Goal: Task Accomplishment & Management: Complete application form

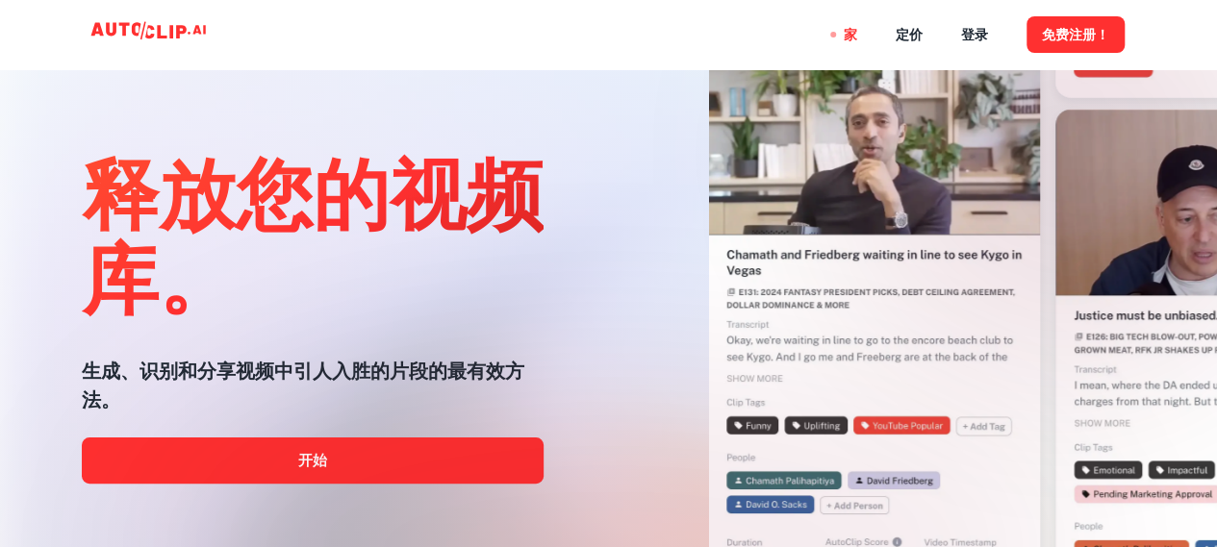
click at [339, 463] on div at bounding box center [609, 547] width 974 height 385
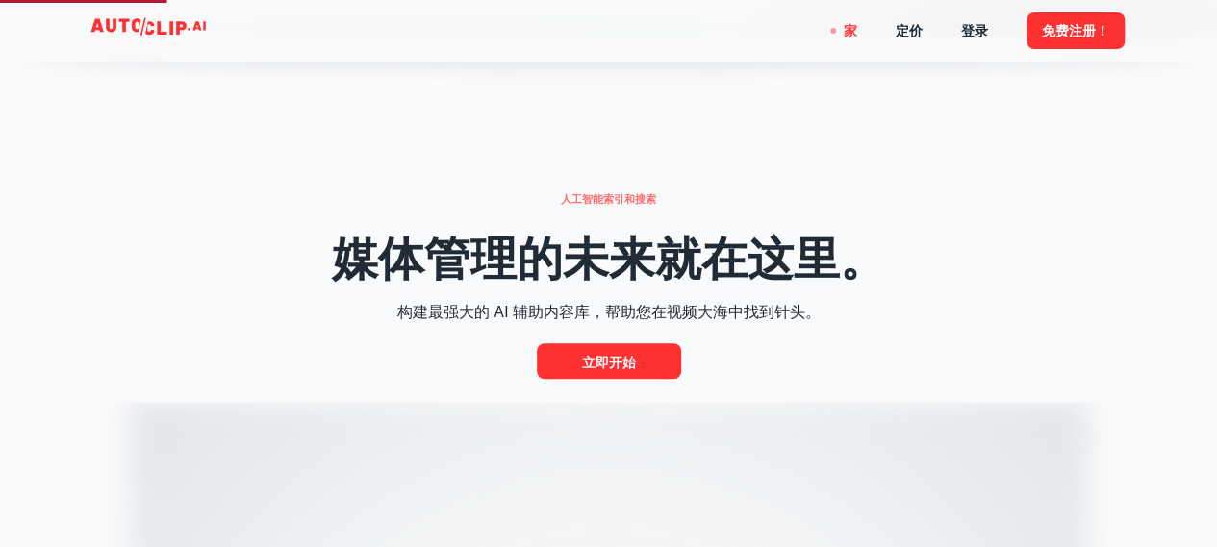
scroll to position [770, 0]
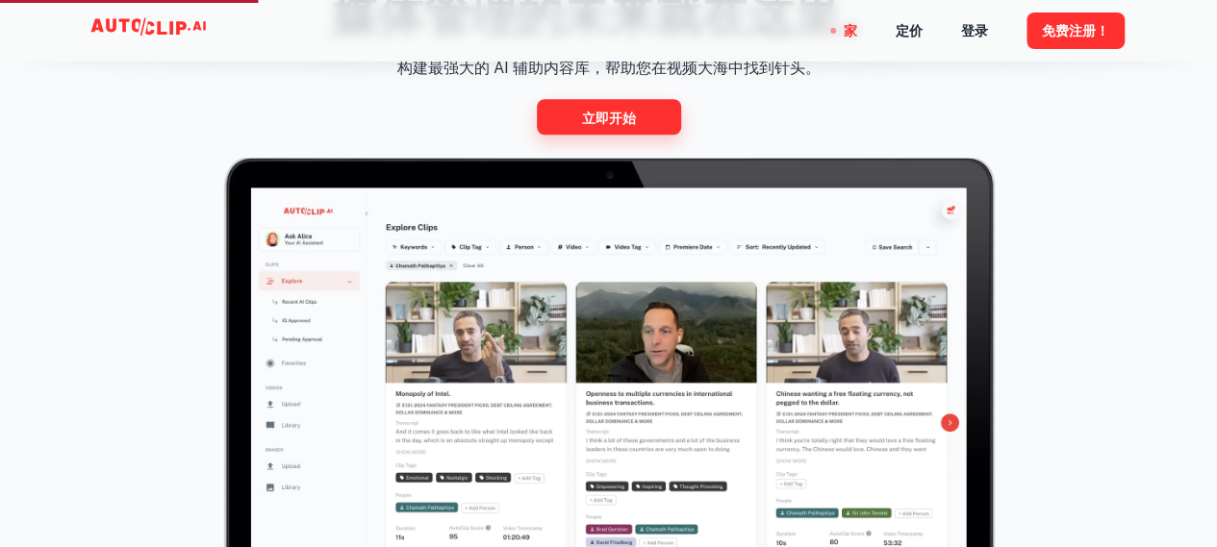
click at [660, 118] on link "立即开始" at bounding box center [609, 117] width 144 height 36
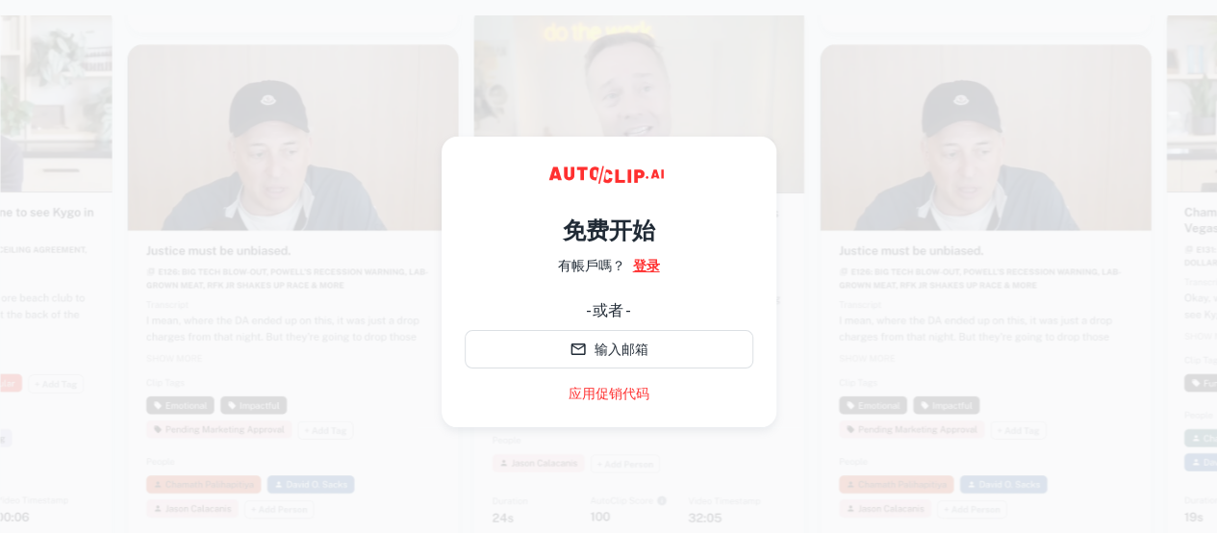
click at [643, 268] on font "登录" at bounding box center [646, 265] width 27 height 15
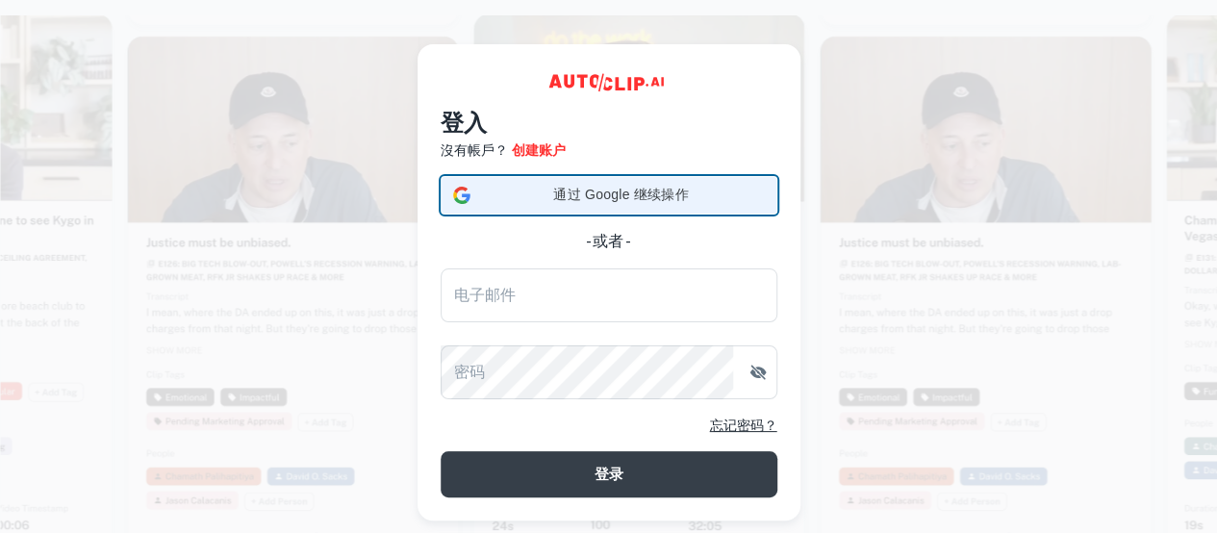
click at [637, 187] on font "通过 Google 继续操作" at bounding box center [620, 194] width 135 height 15
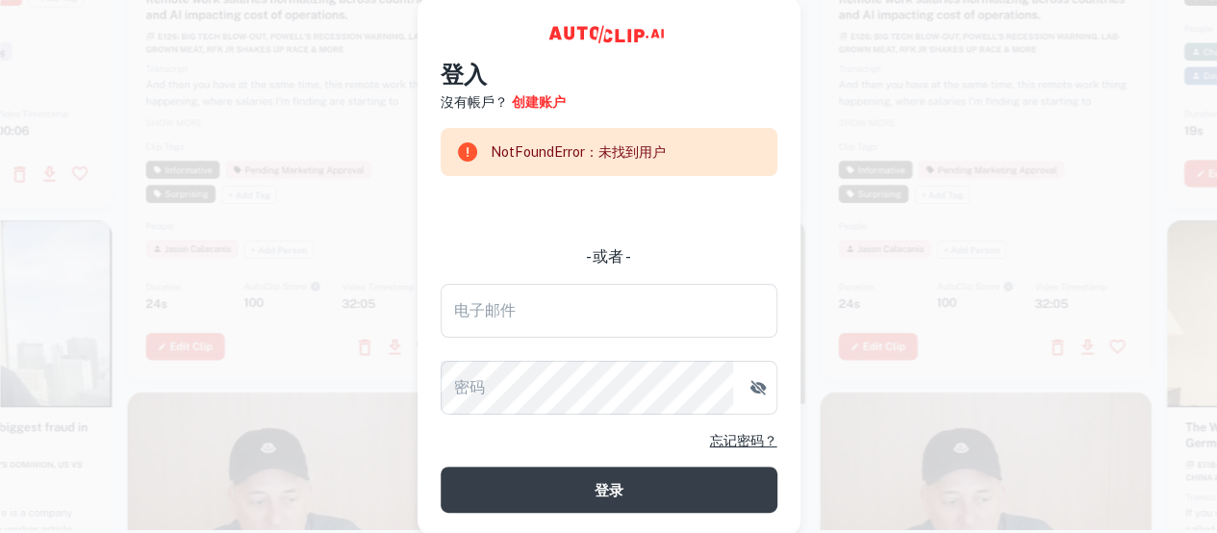
scroll to position [30, 0]
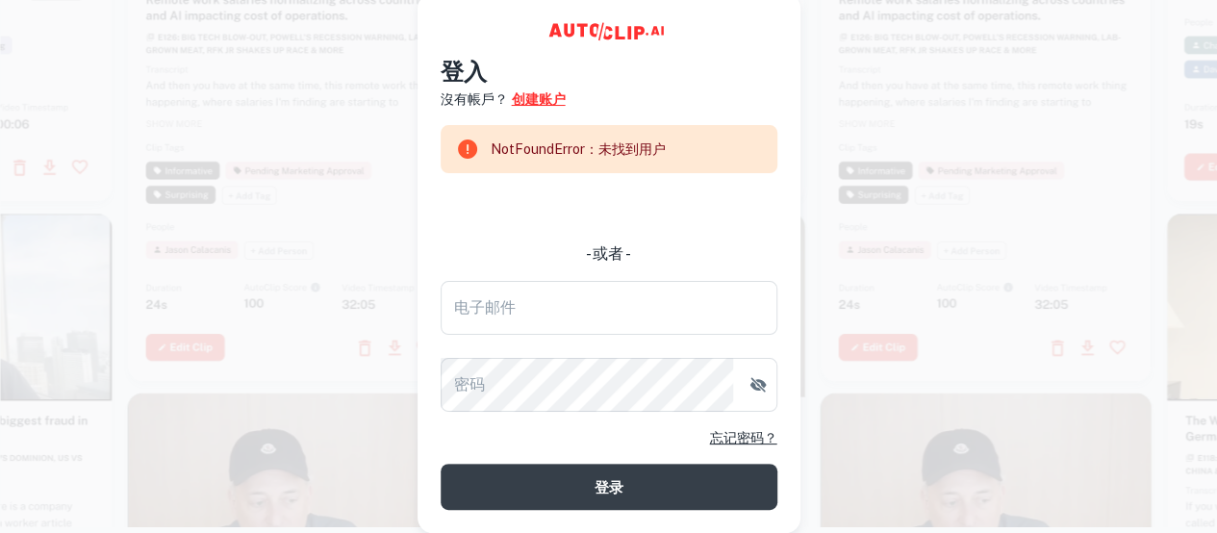
click at [544, 91] on font "创建账户" at bounding box center [539, 98] width 54 height 15
